Goal: Navigation & Orientation: Find specific page/section

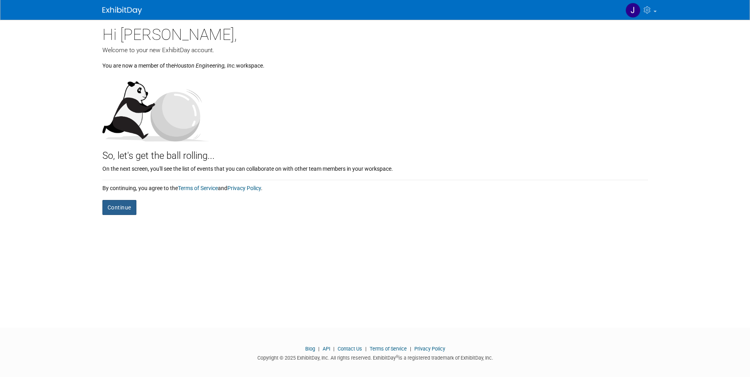
click at [128, 208] on button "Continue" at bounding box center [119, 207] width 34 height 15
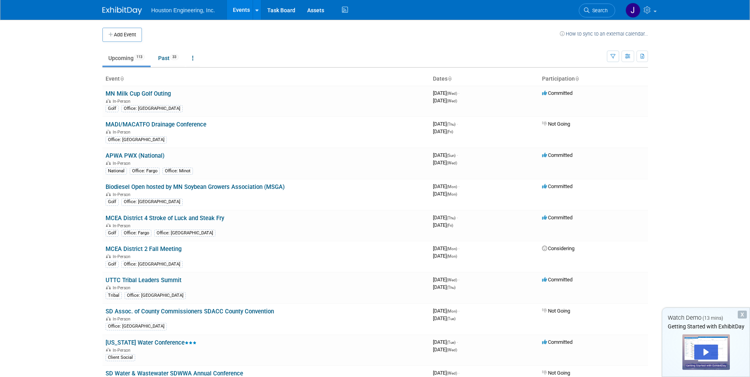
click at [248, 15] on link "Events" at bounding box center [241, 10] width 29 height 20
click at [276, 13] on link "Task Board" at bounding box center [281, 10] width 40 height 20
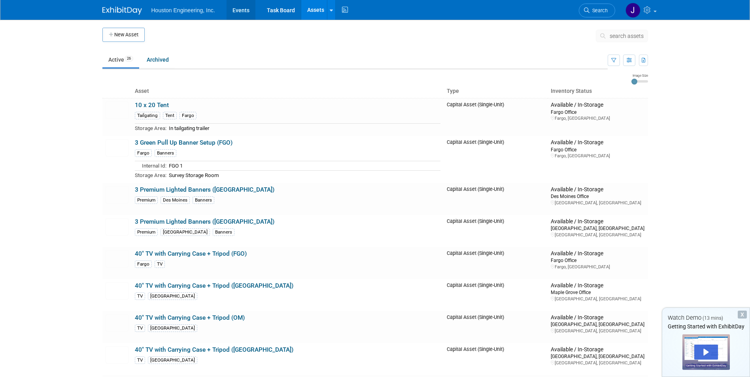
click at [242, 10] on link "Events" at bounding box center [241, 10] width 29 height 20
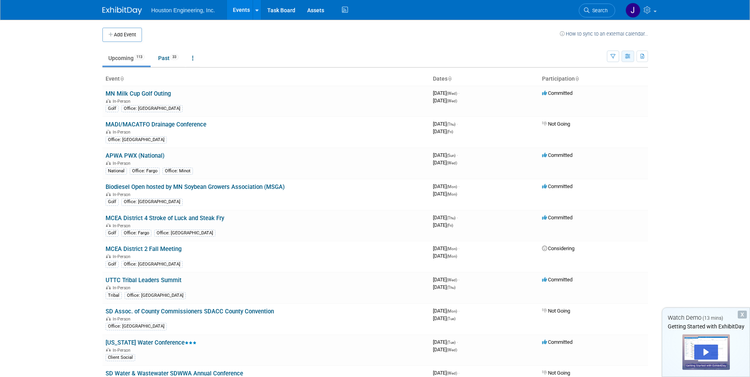
click at [627, 57] on icon "button" at bounding box center [628, 56] width 6 height 5
click at [695, 110] on body "Houston Engineering, Inc. Events Add Event Bulk Upload Events Shareable Event B…" at bounding box center [375, 188] width 750 height 377
click at [625, 57] on icon "button" at bounding box center [628, 56] width 6 height 5
click at [591, 95] on link "Detail View" at bounding box center [594, 96] width 66 height 11
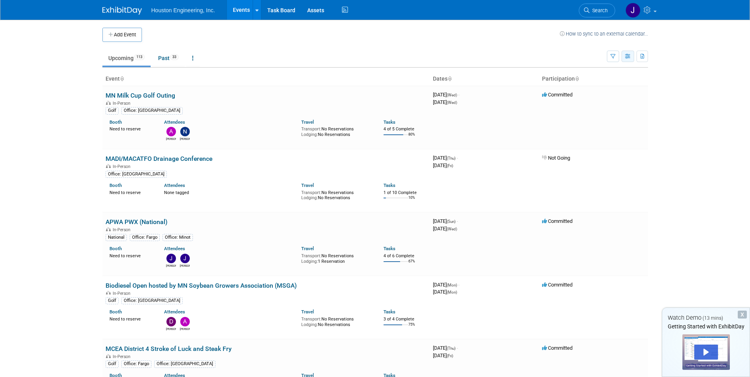
click at [628, 58] on icon "button" at bounding box center [628, 56] width 6 height 5
click at [605, 107] on link "Calendar View" at bounding box center [594, 108] width 66 height 11
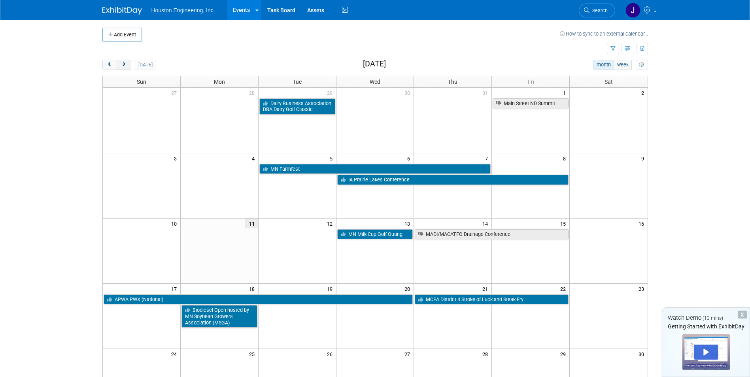
click at [128, 66] on button "next" at bounding box center [124, 65] width 15 height 10
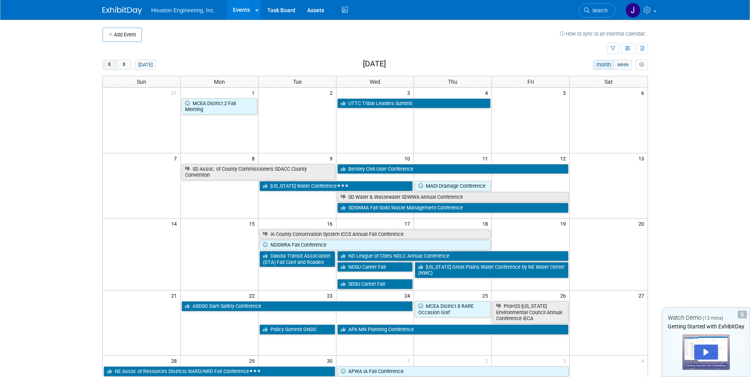
click at [110, 64] on span "prev" at bounding box center [110, 64] width 6 height 5
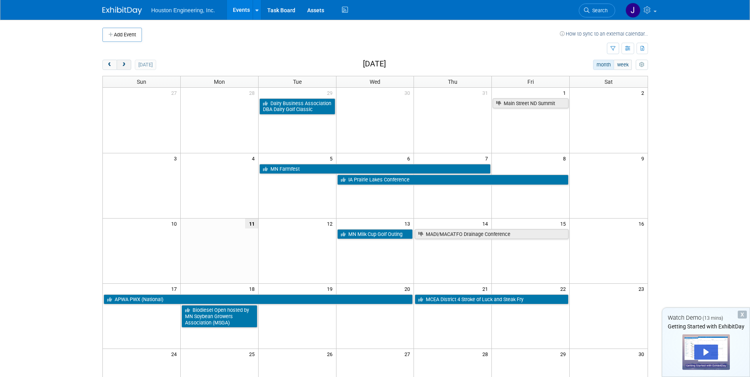
click at [124, 62] on span "next" at bounding box center [124, 64] width 6 height 5
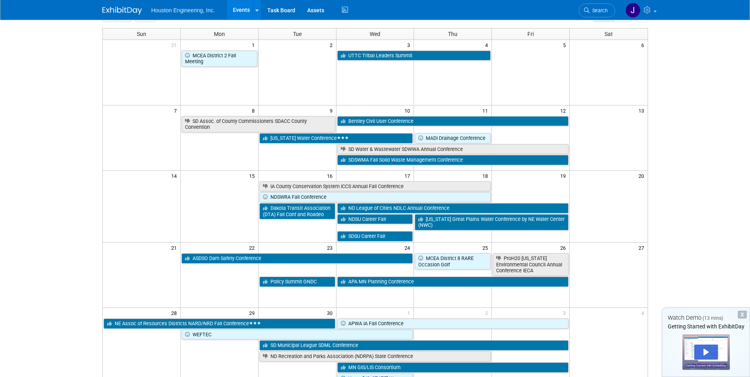
scroll to position [119, 0]
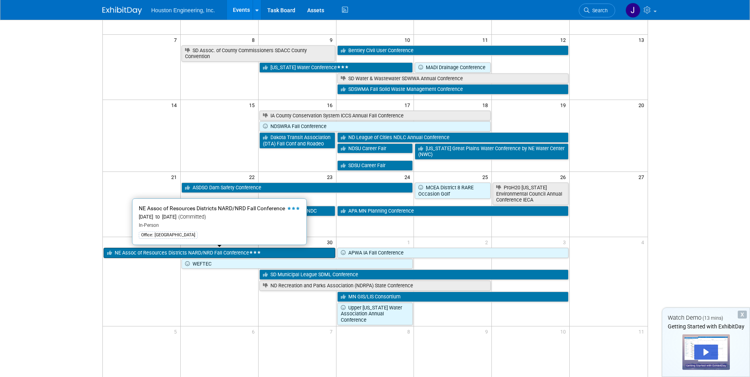
click at [224, 252] on link "NE Assoc of Resources Districts NARD/NRD Fall Conference" at bounding box center [220, 253] width 232 height 10
click at [0, 0] on div at bounding box center [0, 0] width 0 height 0
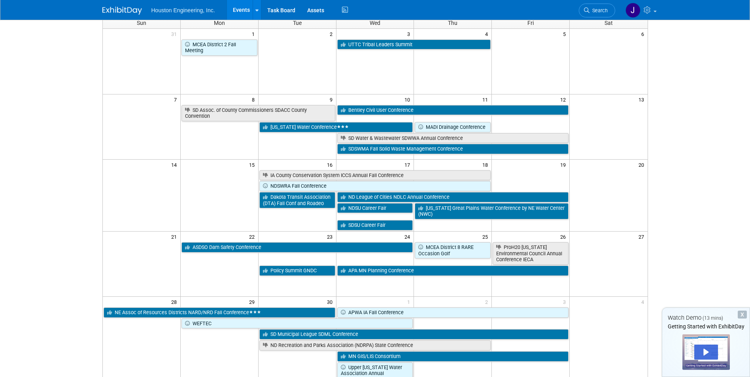
scroll to position [0, 0]
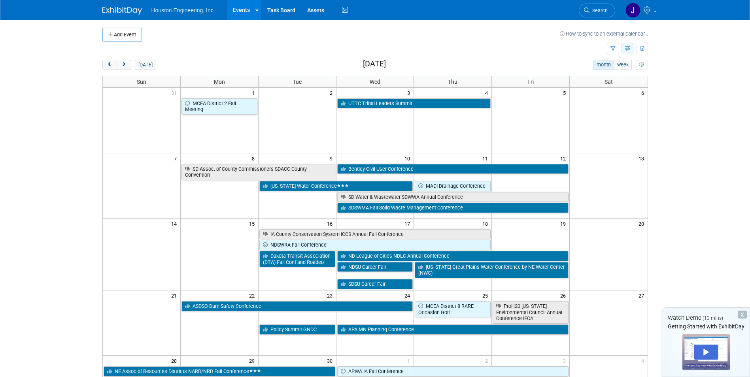
click at [628, 49] on icon "button" at bounding box center [628, 48] width 6 height 5
click at [601, 111] on link "Expert Grid" at bounding box center [594, 112] width 66 height 11
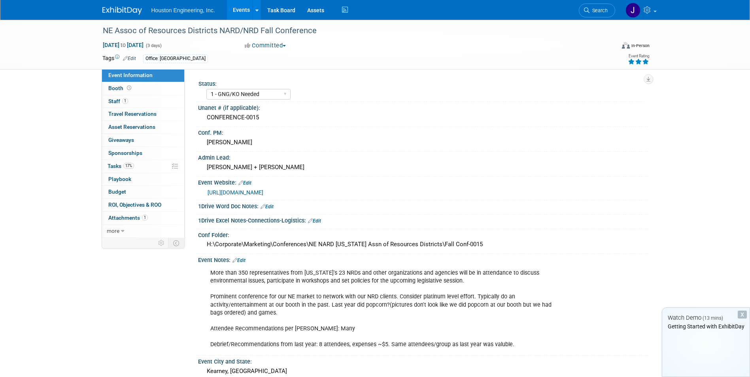
select select "1 - GNG/KO Needed"
select select "Water Resources"
